Goal: Use online tool/utility: Utilize a website feature to perform a specific function

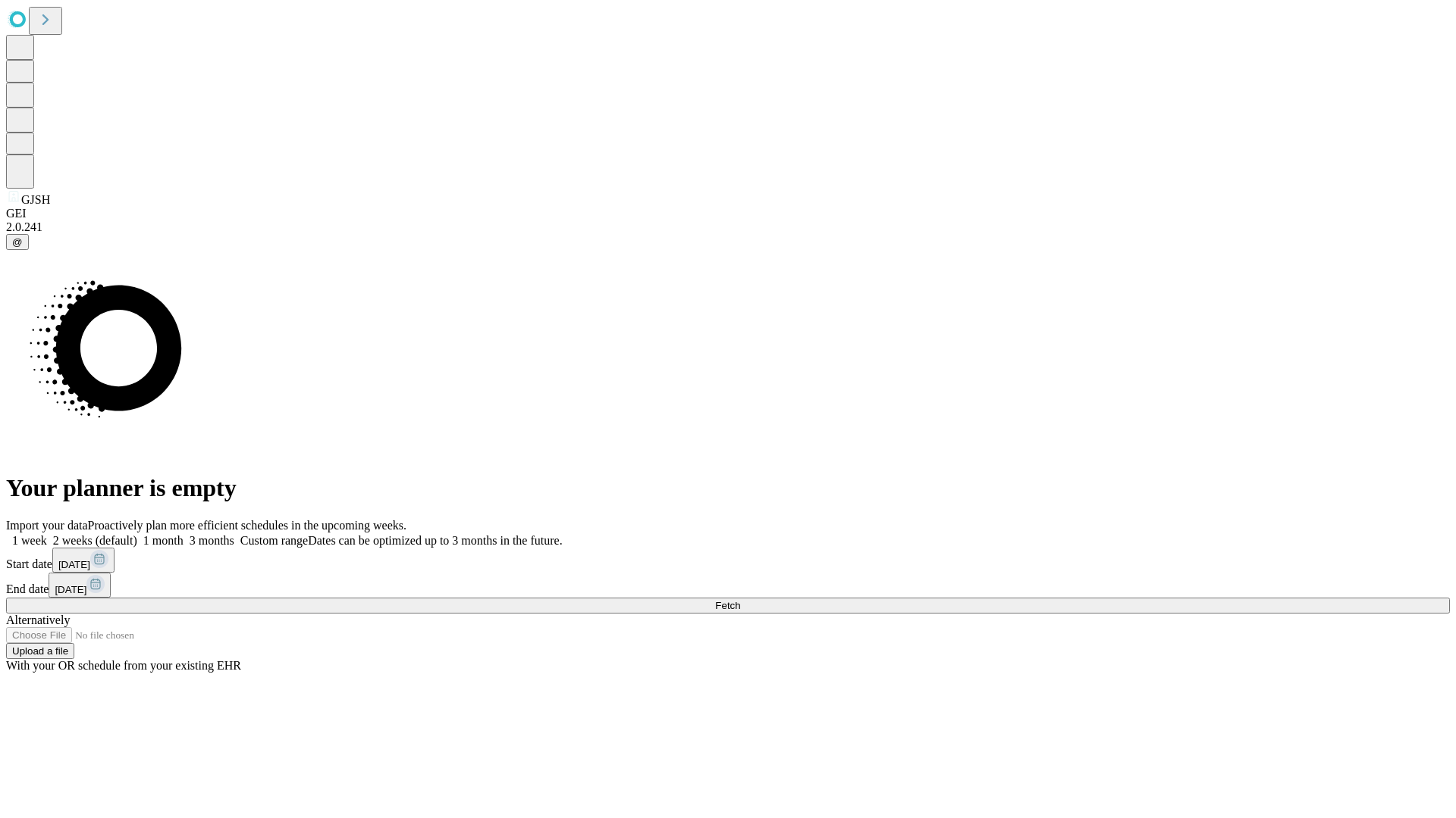
click at [740, 600] on span "Fetch" at bounding box center [728, 606] width 25 height 11
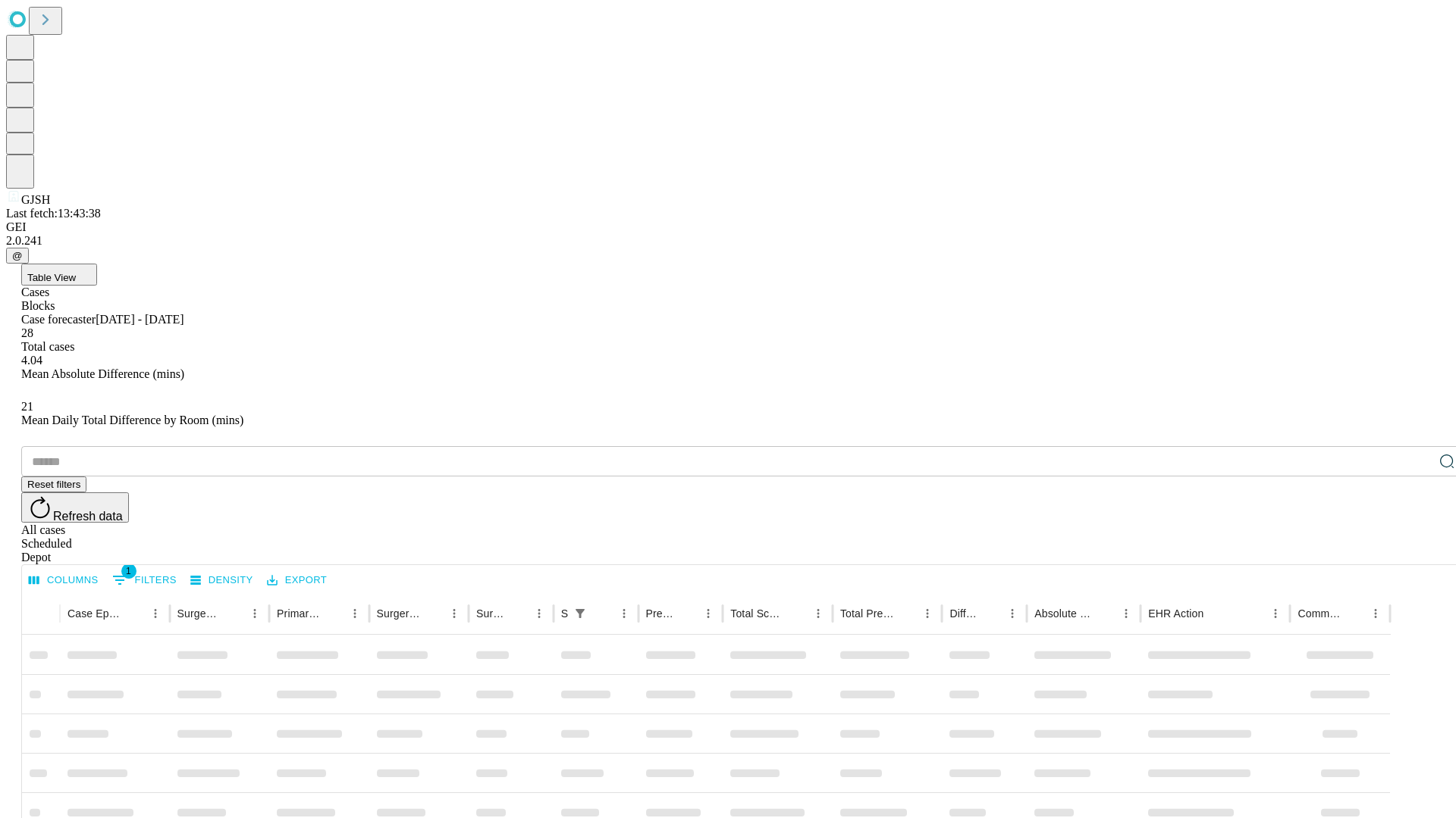
click at [1416, 551] on div "Depot" at bounding box center [743, 558] width 1444 height 13
